Goal: Find specific page/section: Locate a particular part of the current website

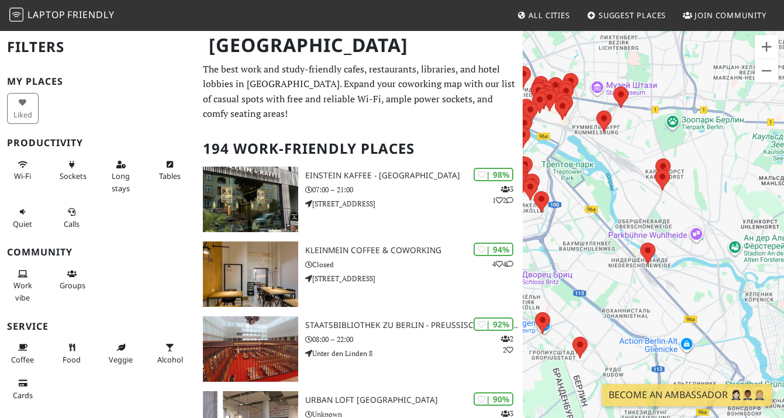
drag, startPoint x: 607, startPoint y: 289, endPoint x: 715, endPoint y: 195, distance: 142.9
click at [715, 195] on div at bounding box center [653, 238] width 261 height 418
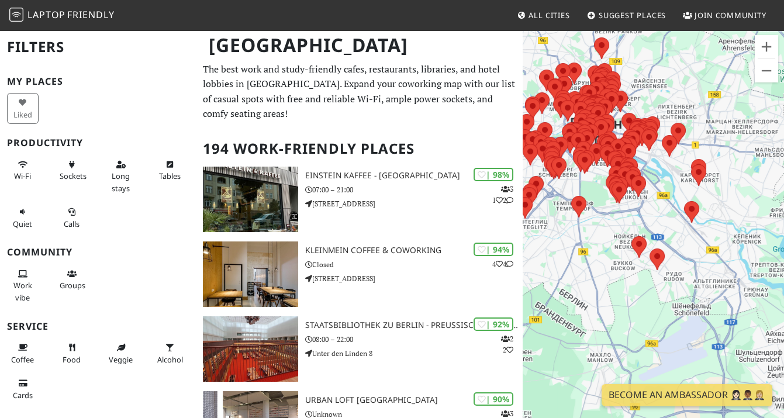
drag, startPoint x: 717, startPoint y: 195, endPoint x: 724, endPoint y: 206, distance: 13.6
click at [724, 206] on div at bounding box center [653, 238] width 261 height 418
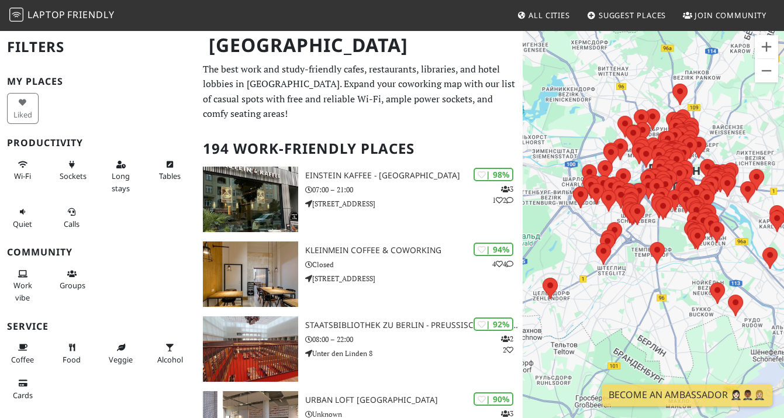
drag, startPoint x: 582, startPoint y: 254, endPoint x: 662, endPoint y: 300, distance: 93.2
click at [662, 300] on div at bounding box center [653, 238] width 261 height 418
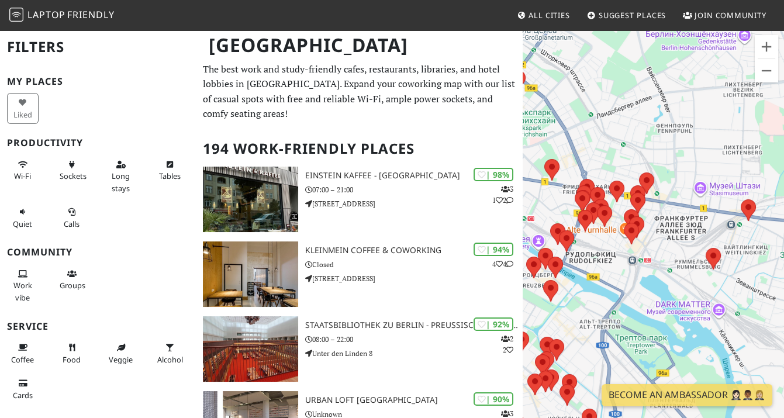
drag, startPoint x: 738, startPoint y: 282, endPoint x: 689, endPoint y: 295, distance: 51.5
click at [689, 295] on div at bounding box center [653, 238] width 261 height 418
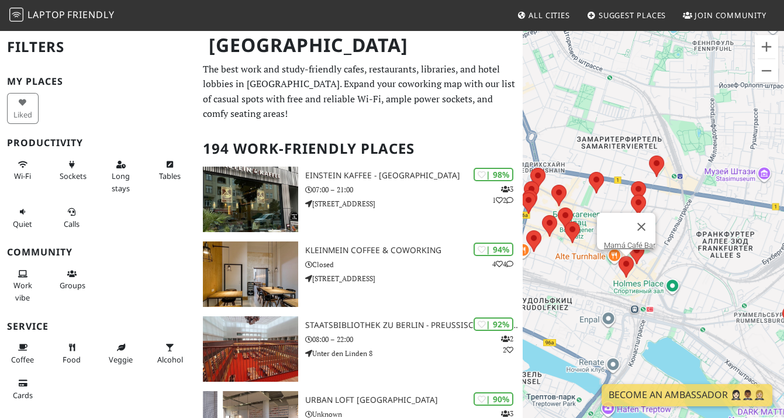
click at [618, 256] on area at bounding box center [618, 256] width 0 height 0
click at [647, 225] on button "Закрыть" at bounding box center [641, 227] width 28 height 28
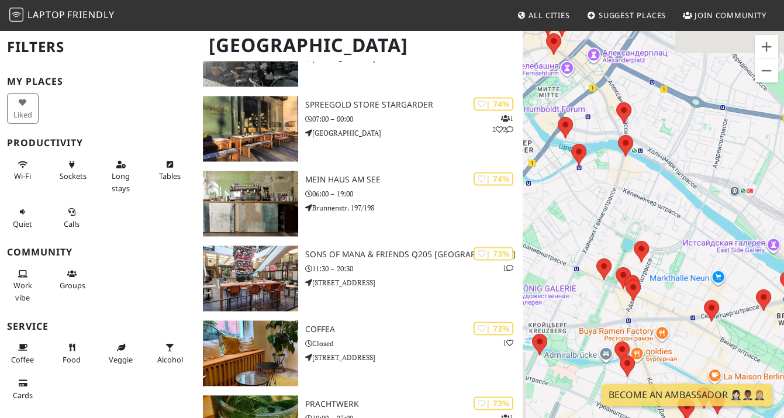
scroll to position [3472, 0]
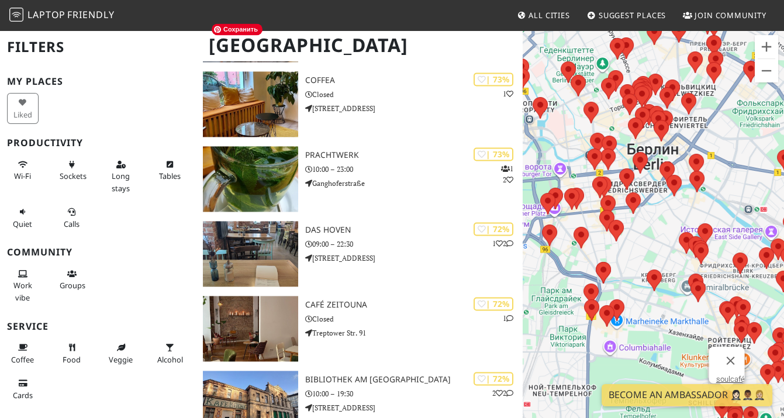
scroll to position [3720, 0]
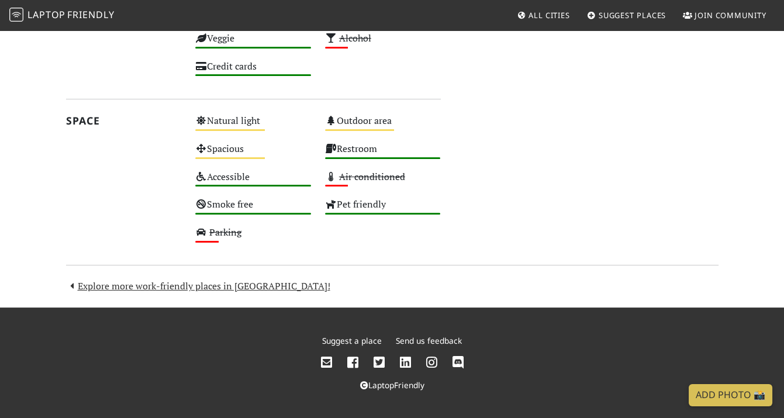
scroll to position [825, 0]
